Goal: Transaction & Acquisition: Download file/media

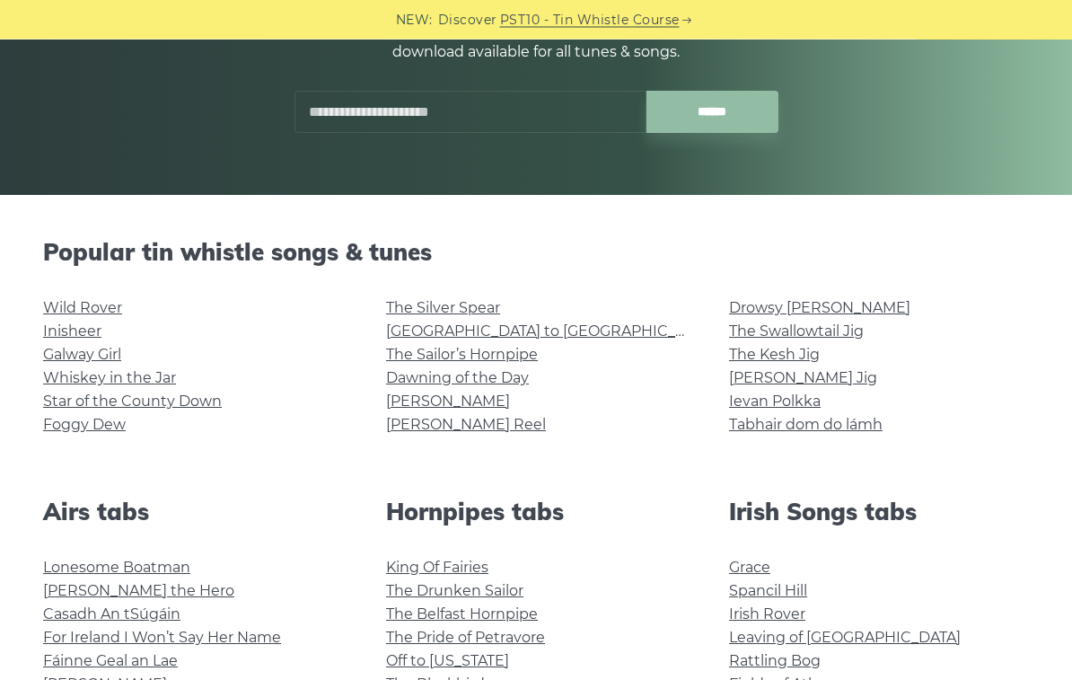
scroll to position [278, 0]
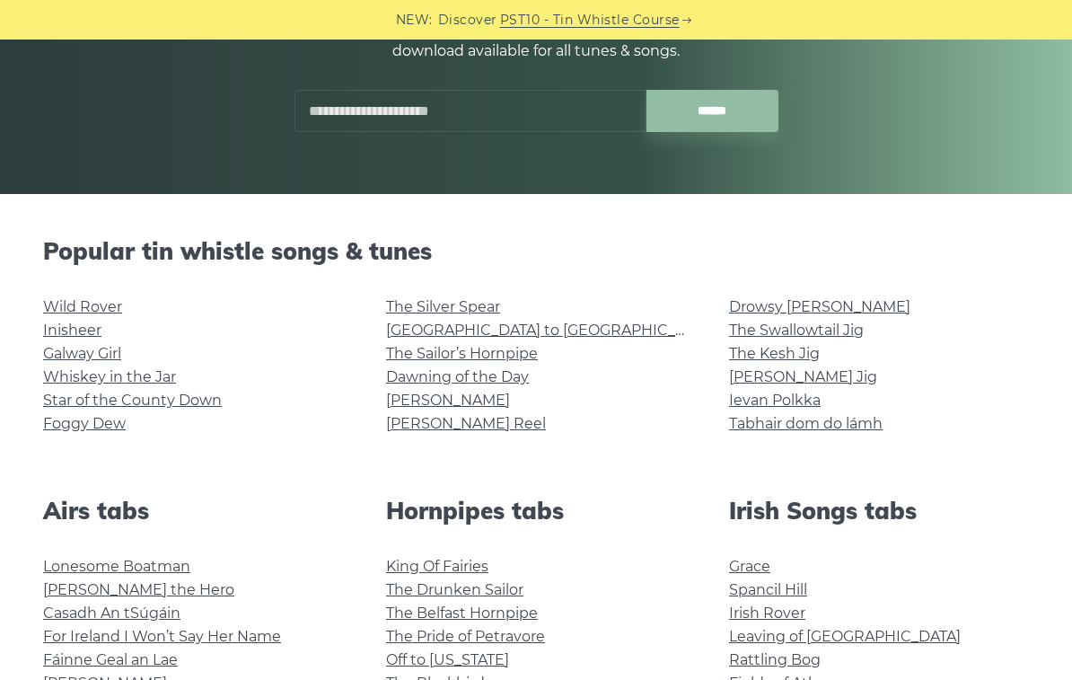
click at [80, 311] on link "Wild Rover" at bounding box center [82, 306] width 79 height 17
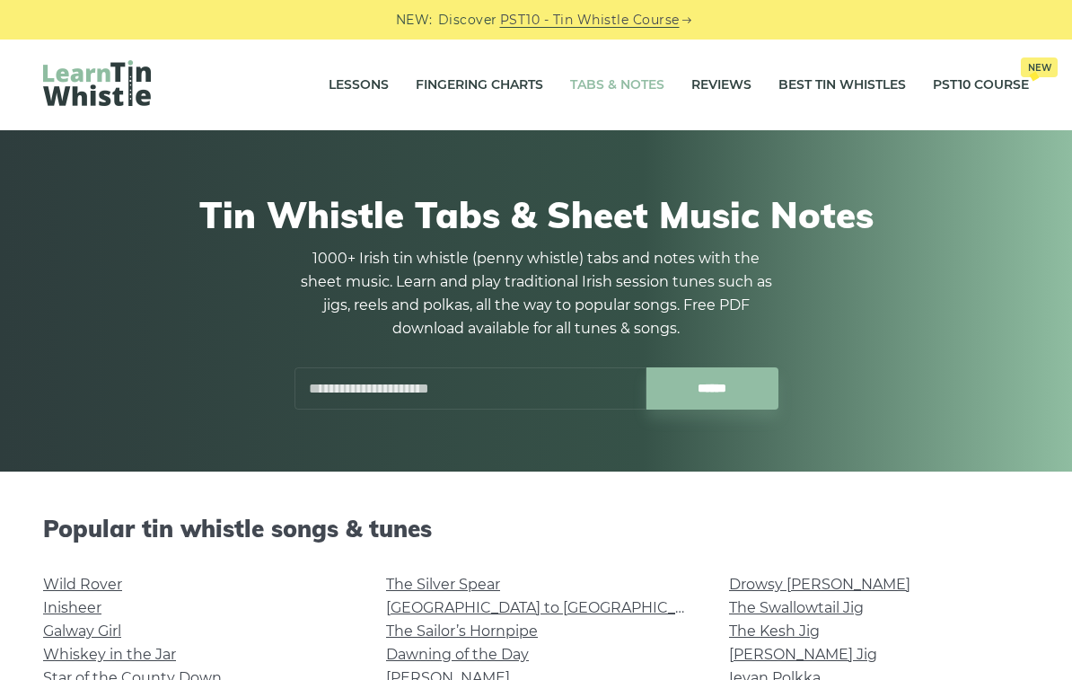
scroll to position [308, 0]
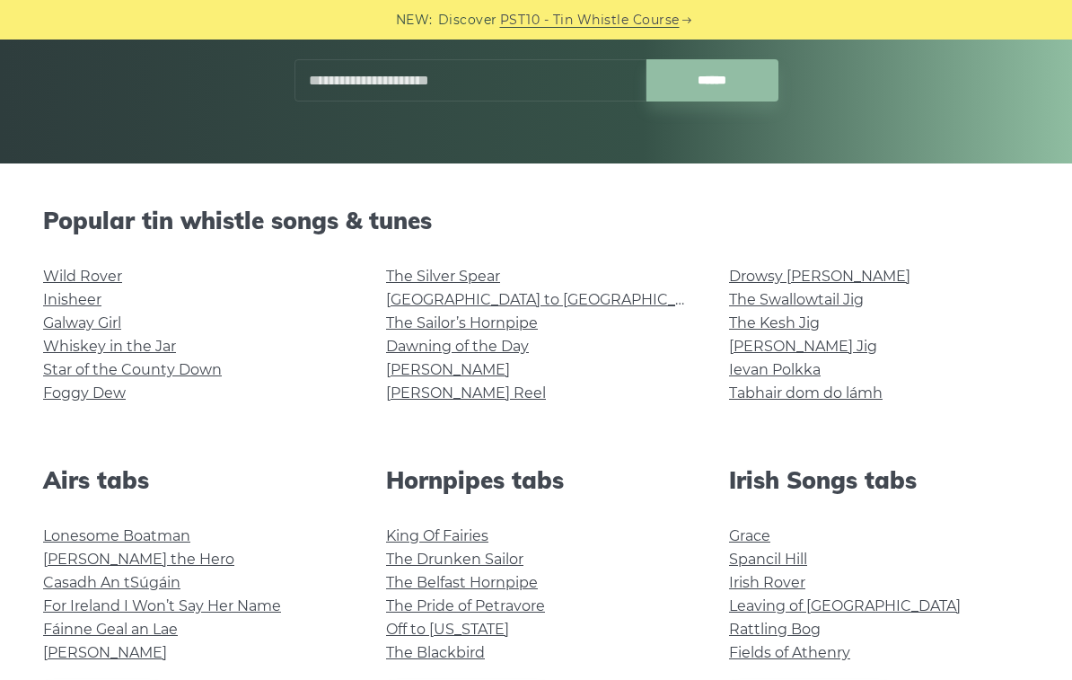
click at [68, 297] on link "Inisheer" at bounding box center [72, 299] width 58 height 17
click at [134, 350] on link "Whiskey in the Jar" at bounding box center [109, 346] width 133 height 17
click at [525, 324] on link "The Sailor’s Hornpipe" at bounding box center [462, 322] width 152 height 17
click at [81, 319] on link "Galway Girl" at bounding box center [82, 322] width 78 height 17
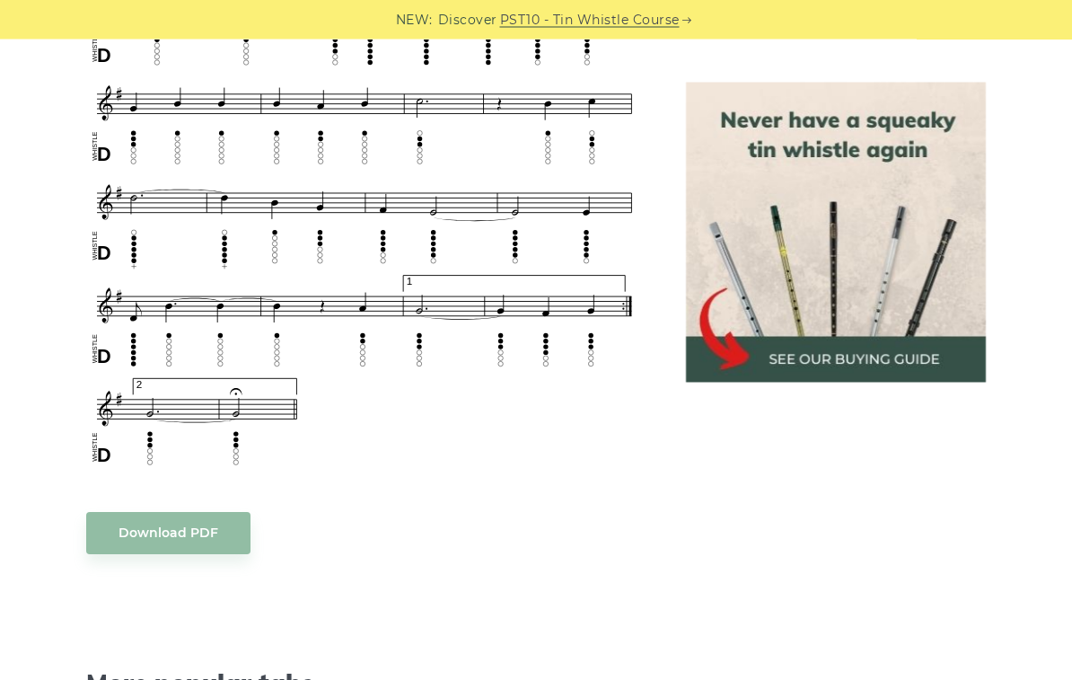
scroll to position [1157, 0]
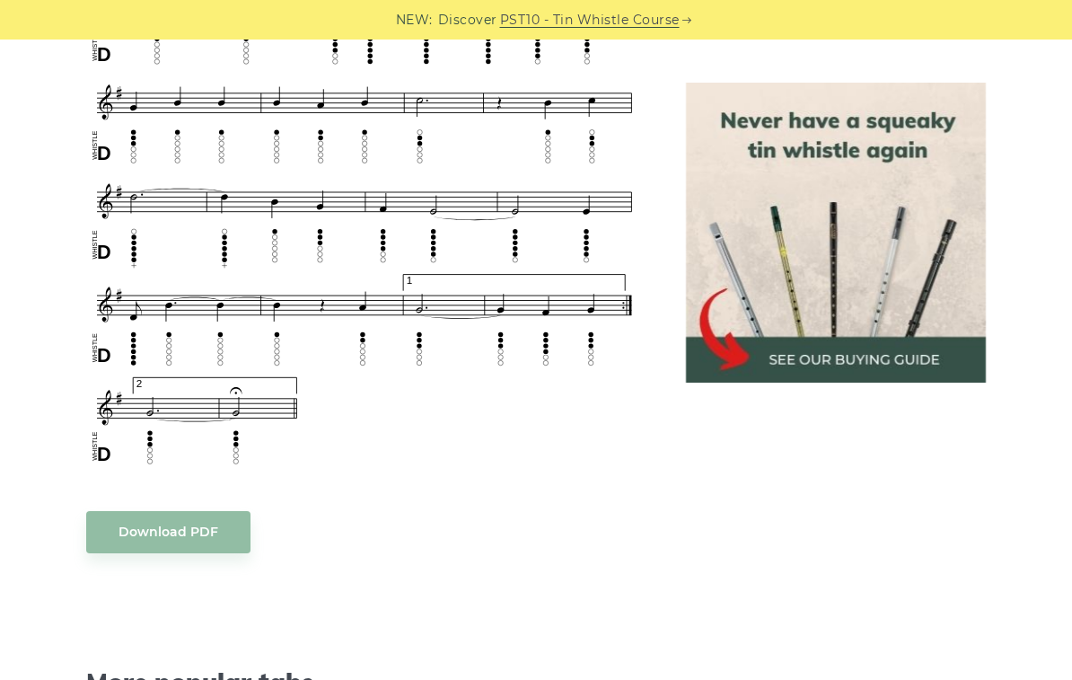
click at [161, 531] on body "NEW: Discover PST10 - Tin Whistle Course Lessons Fingering Charts Tabs & Notes …" at bounding box center [536, 515] width 1072 height 3345
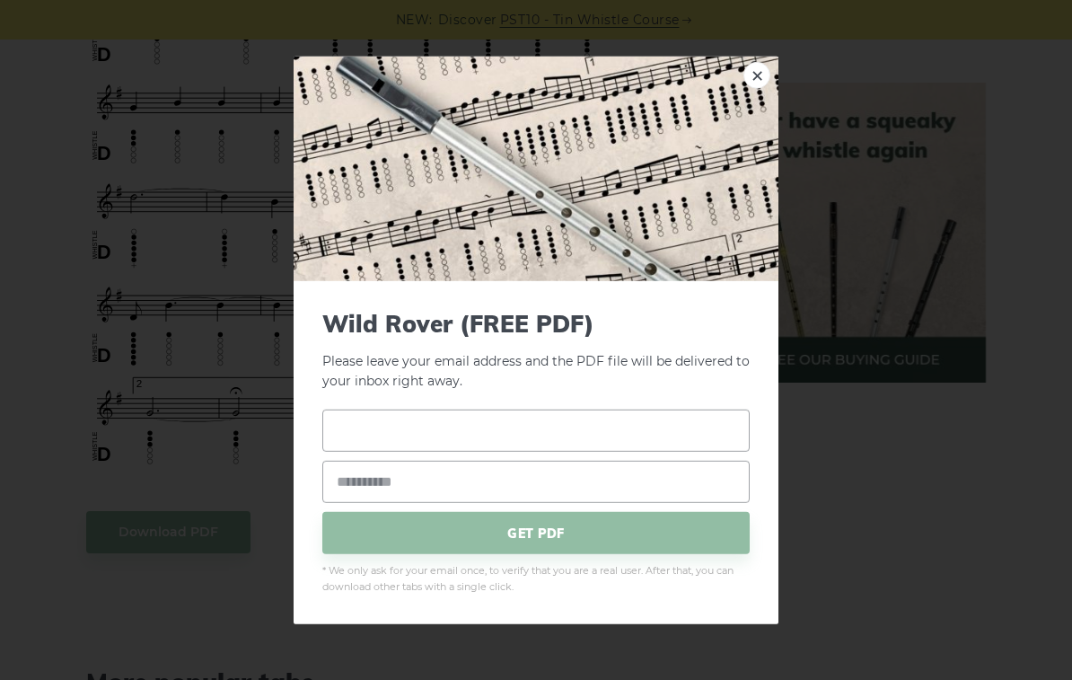
click at [560, 452] on input "text" at bounding box center [536, 431] width 428 height 42
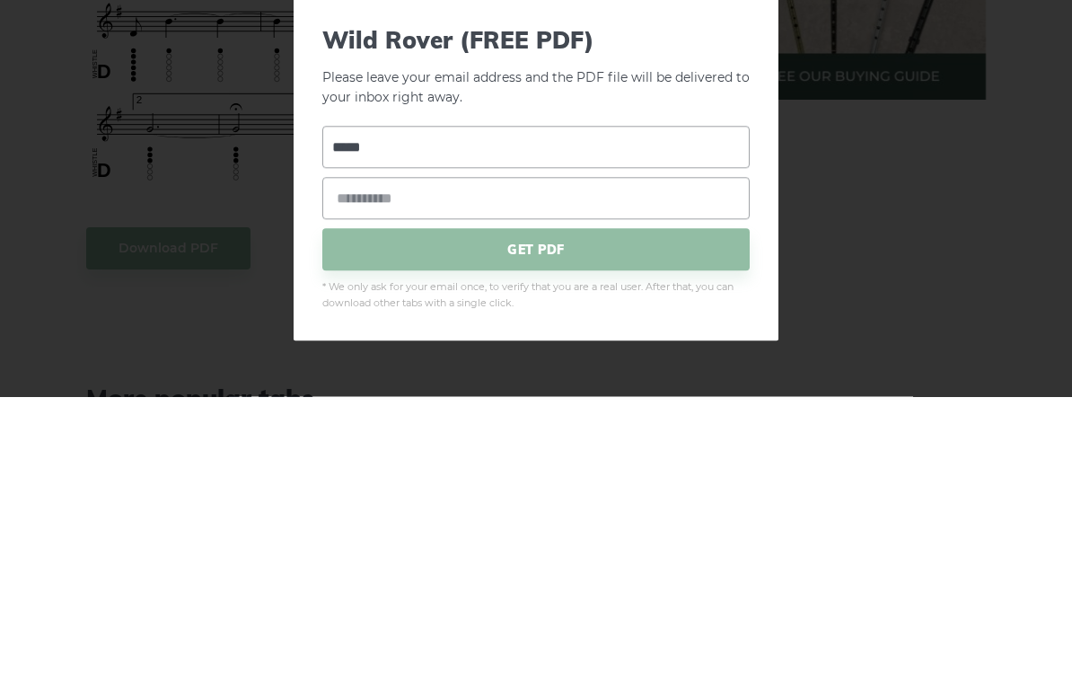
type input "*****"
click at [340, 461] on input "email" at bounding box center [536, 482] width 428 height 42
type input "**********"
click at [569, 512] on span "GET PDF" at bounding box center [536, 533] width 428 height 42
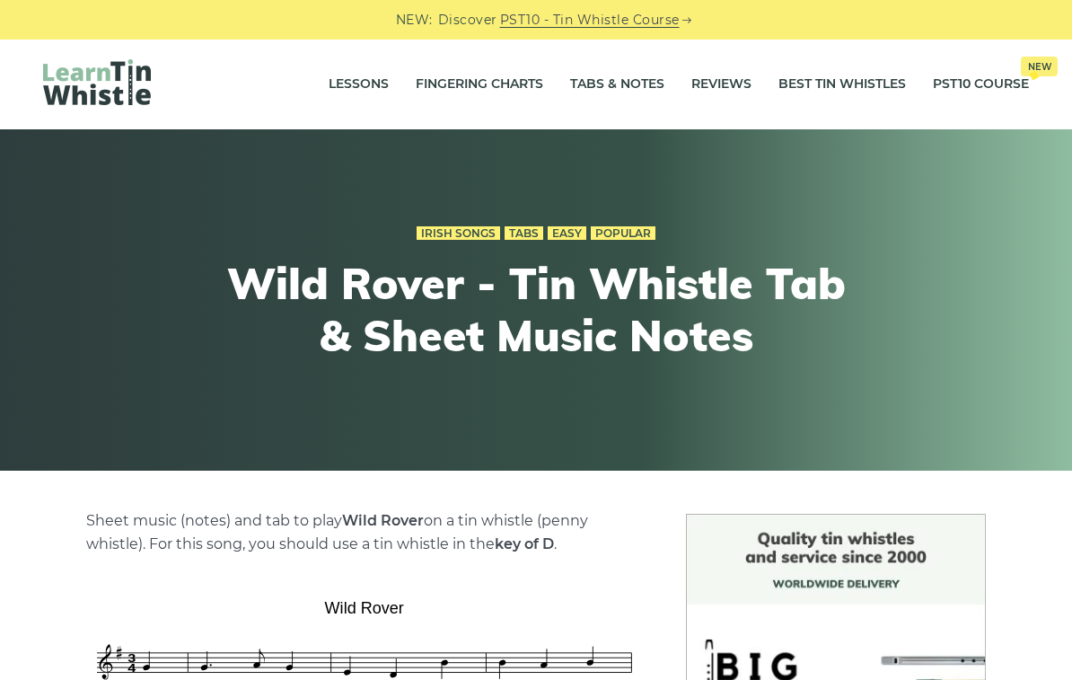
scroll to position [0, 0]
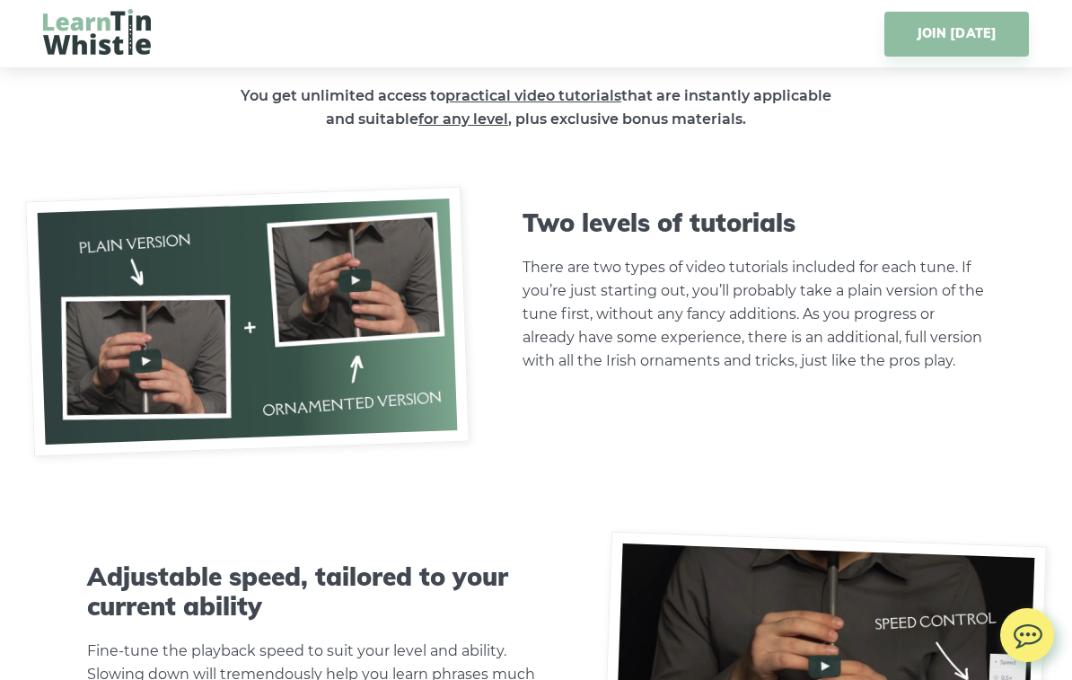
scroll to position [5064, 0]
click at [129, 341] on img at bounding box center [247, 323] width 445 height 270
click at [142, 358] on img at bounding box center [247, 323] width 445 height 270
click at [147, 359] on img at bounding box center [247, 323] width 445 height 270
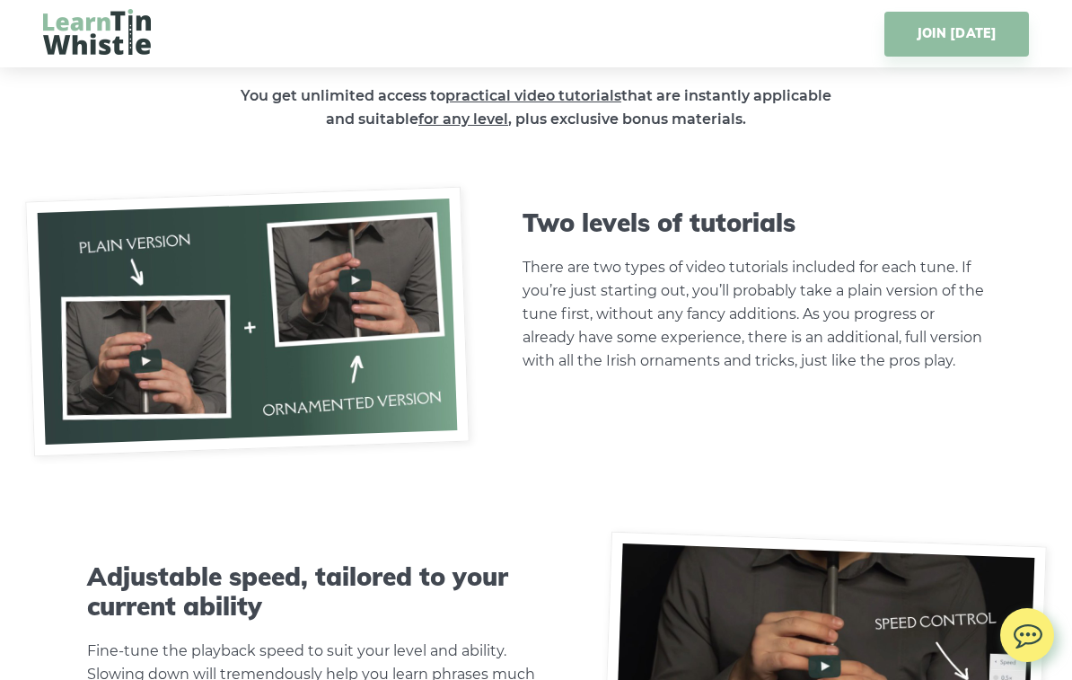
click at [134, 345] on img at bounding box center [247, 322] width 445 height 270
click at [141, 345] on img at bounding box center [247, 322] width 445 height 270
click at [353, 280] on img at bounding box center [247, 322] width 445 height 270
click at [349, 288] on img at bounding box center [247, 322] width 445 height 270
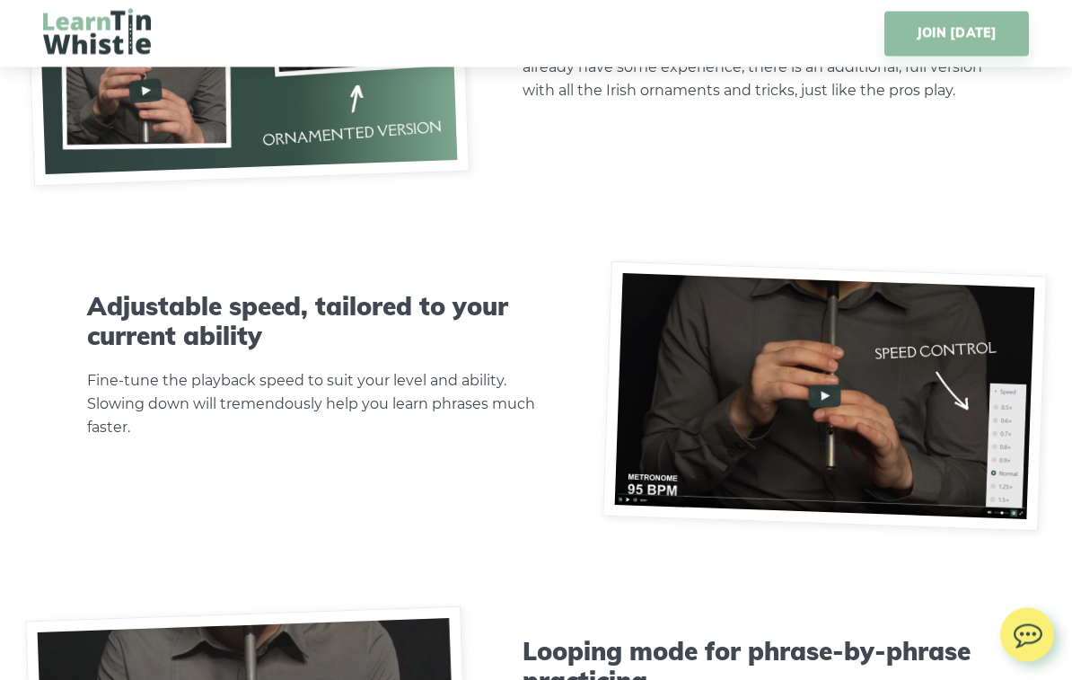
scroll to position [5422, 0]
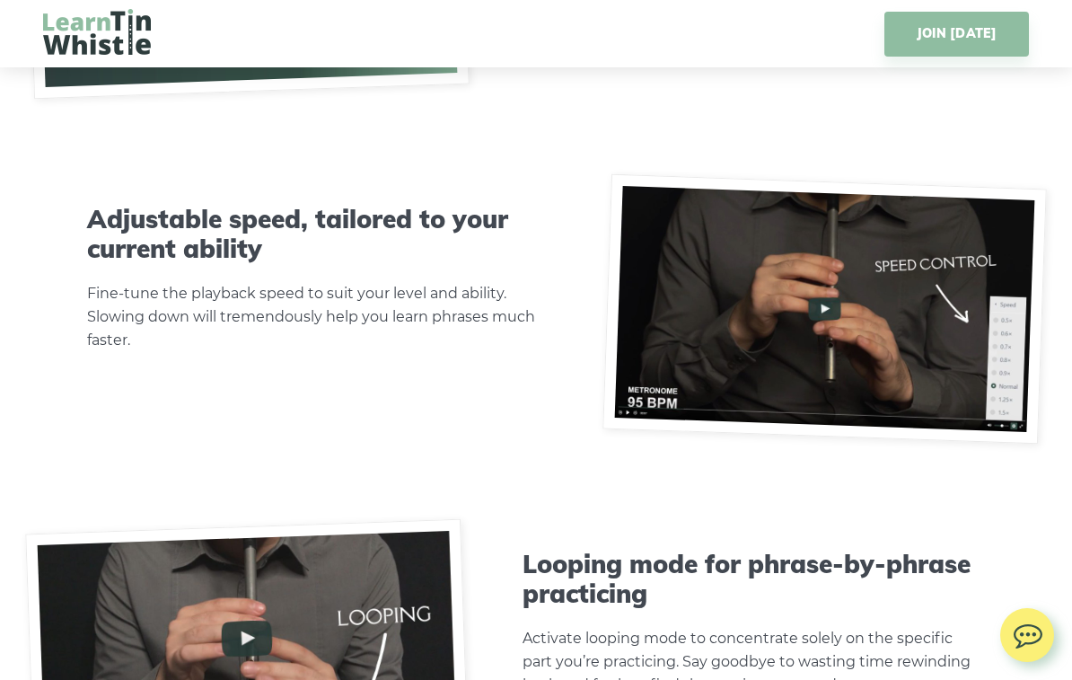
click at [835, 291] on img at bounding box center [825, 309] width 445 height 270
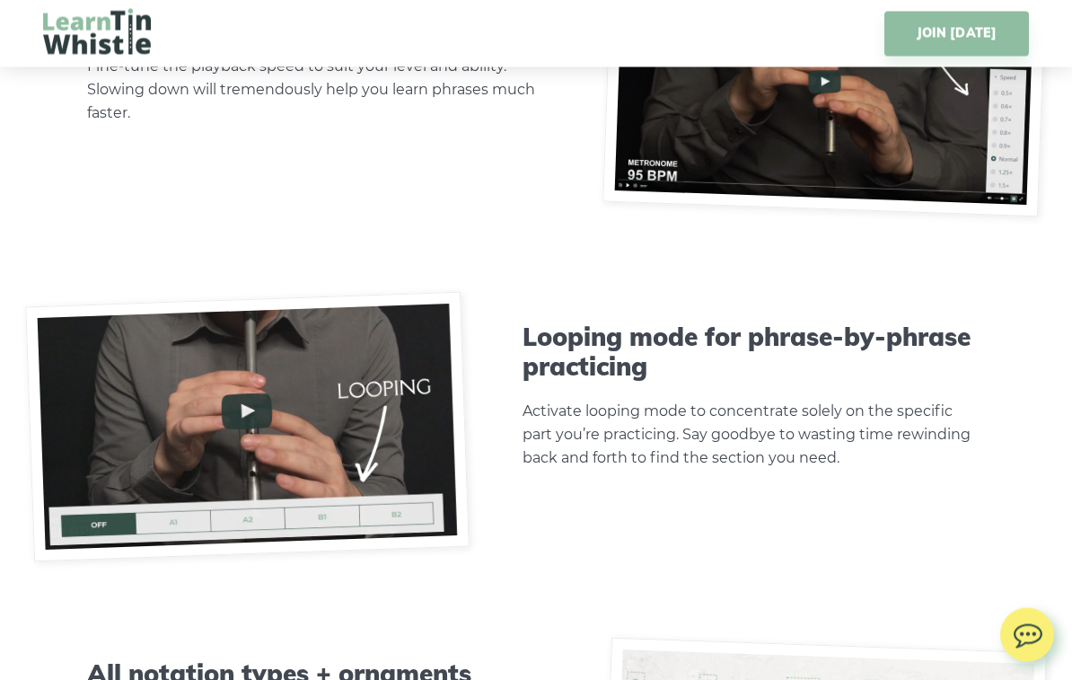
scroll to position [5745, 0]
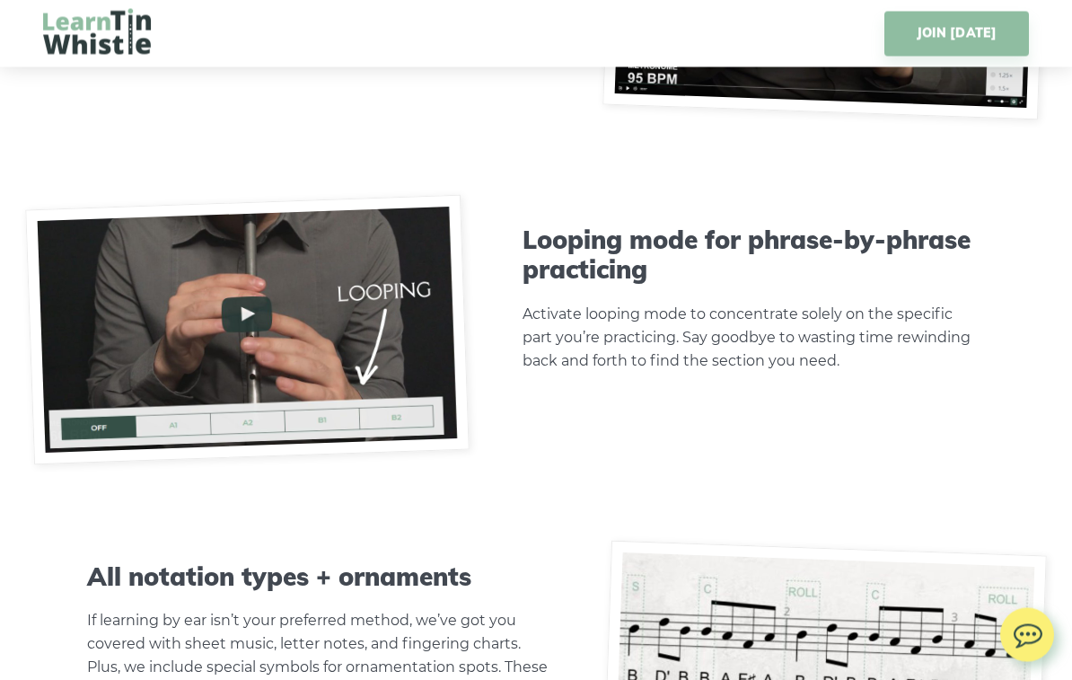
click at [244, 314] on img at bounding box center [247, 331] width 445 height 270
click at [242, 313] on img at bounding box center [247, 331] width 445 height 270
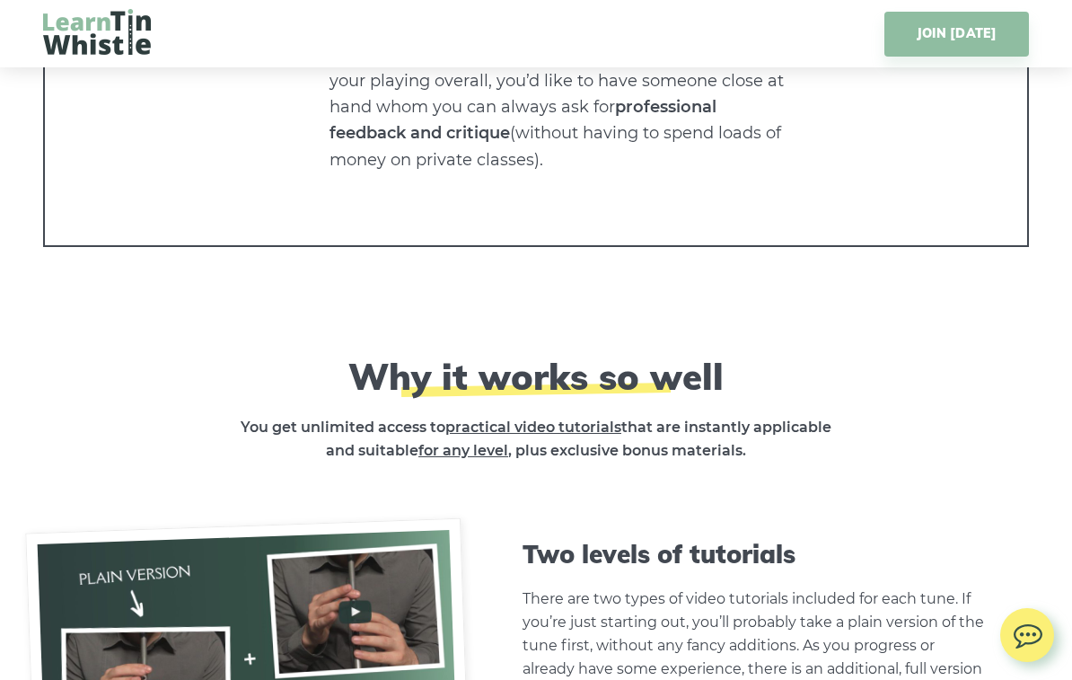
scroll to position [4693, 0]
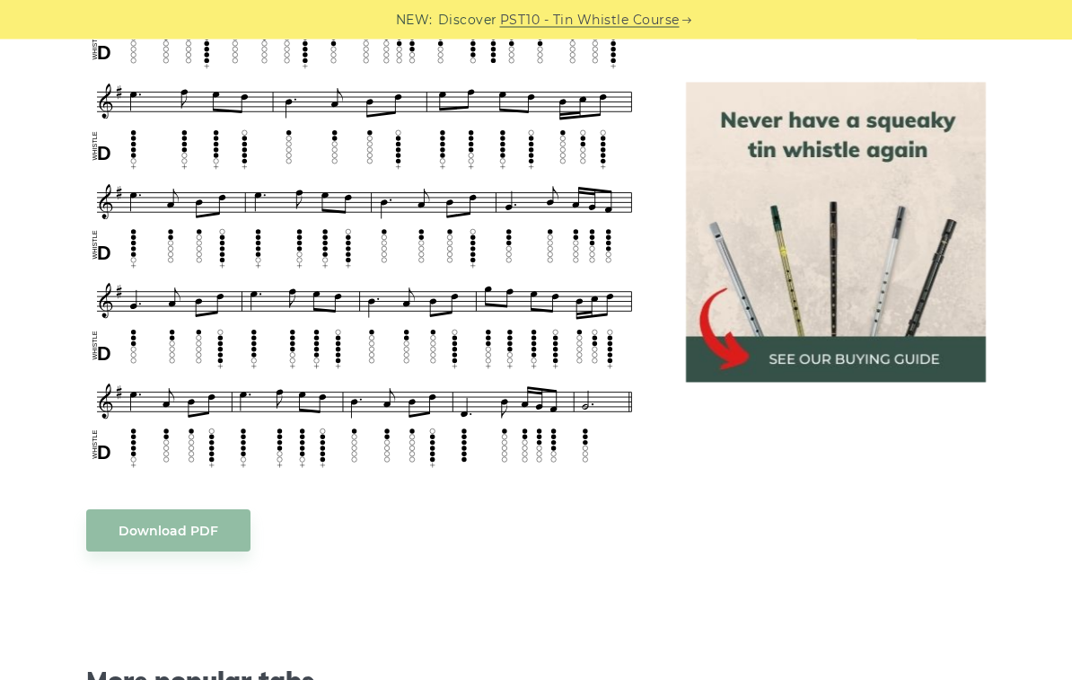
scroll to position [787, 0]
click at [161, 509] on link "Download PDF" at bounding box center [168, 530] width 164 height 42
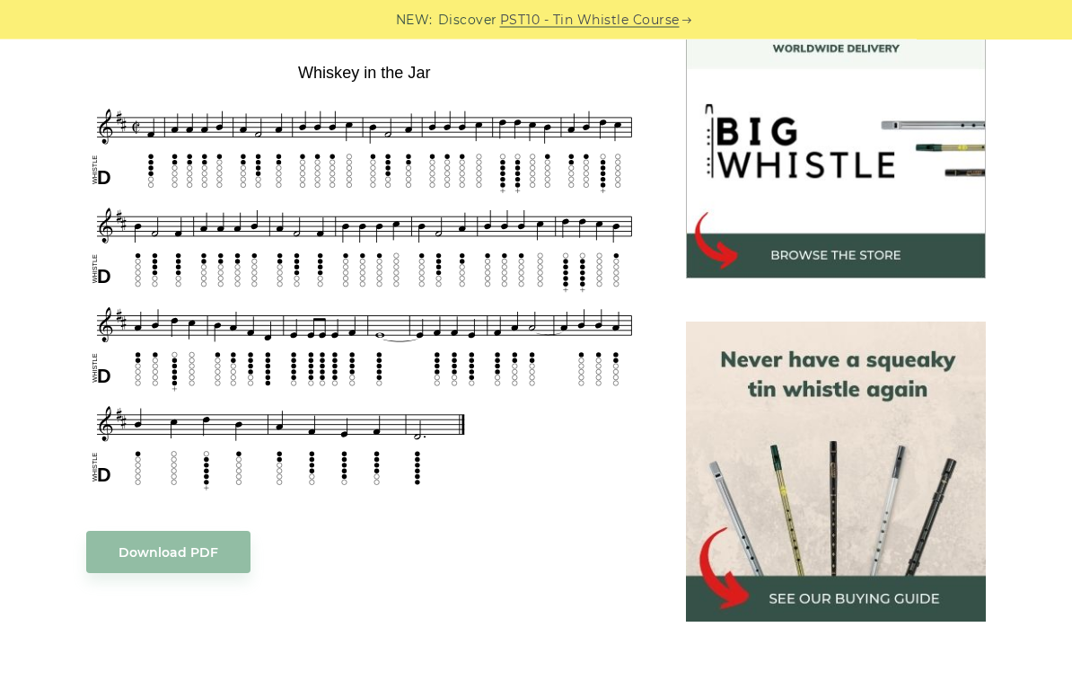
scroll to position [536, 0]
click at [163, 551] on link "Download PDF" at bounding box center [168, 552] width 164 height 42
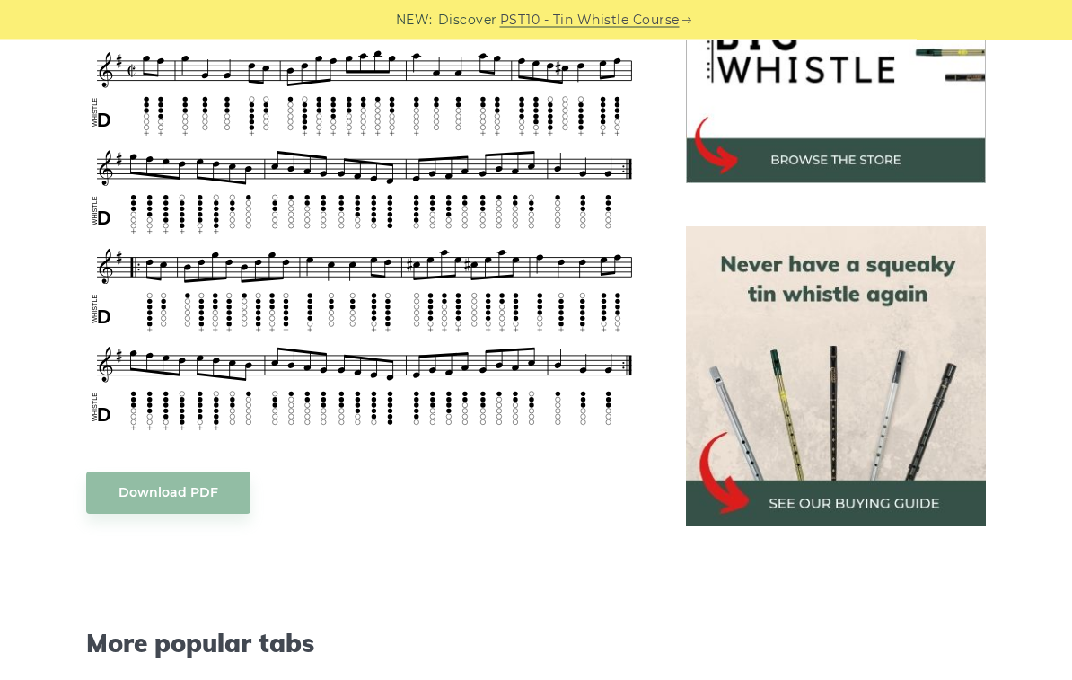
scroll to position [632, 0]
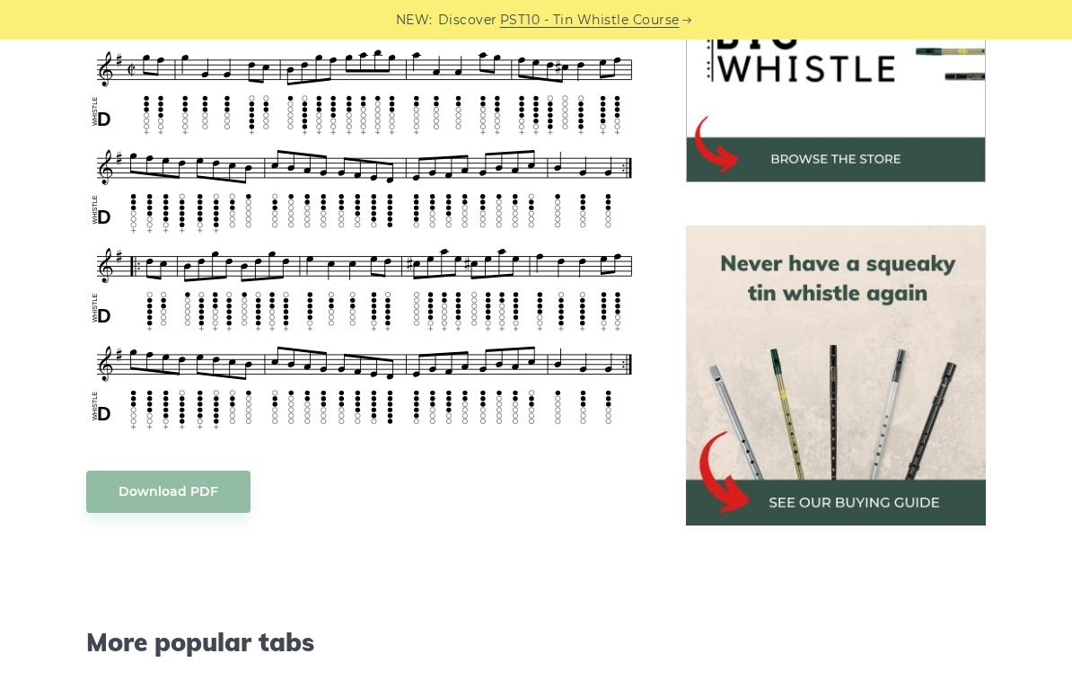
click at [150, 501] on link "Download PDF" at bounding box center [168, 492] width 164 height 42
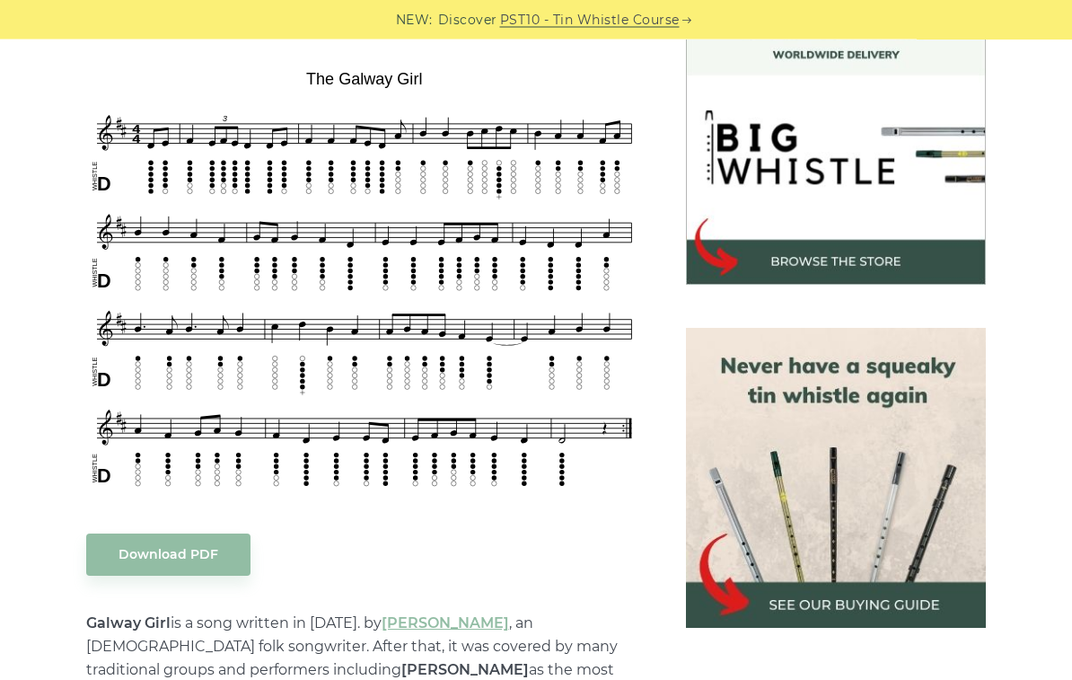
scroll to position [530, 0]
click at [150, 551] on link "Download PDF" at bounding box center [168, 554] width 164 height 42
